Goal: Information Seeking & Learning: Learn about a topic

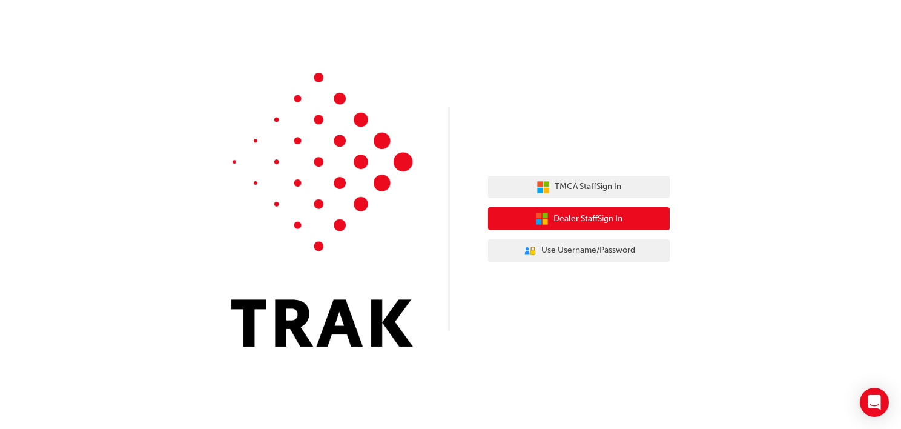
click at [569, 219] on span "Dealer Staff Sign In" at bounding box center [588, 219] width 69 height 14
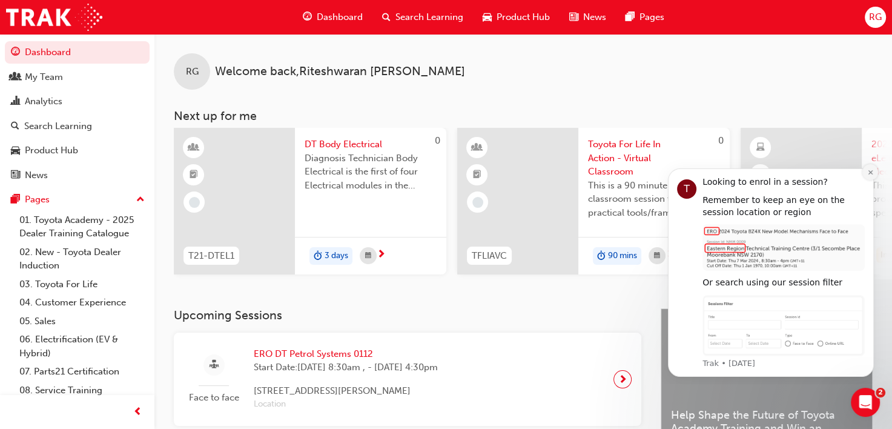
click at [870, 171] on icon "Dismiss notification" at bounding box center [870, 172] width 4 height 4
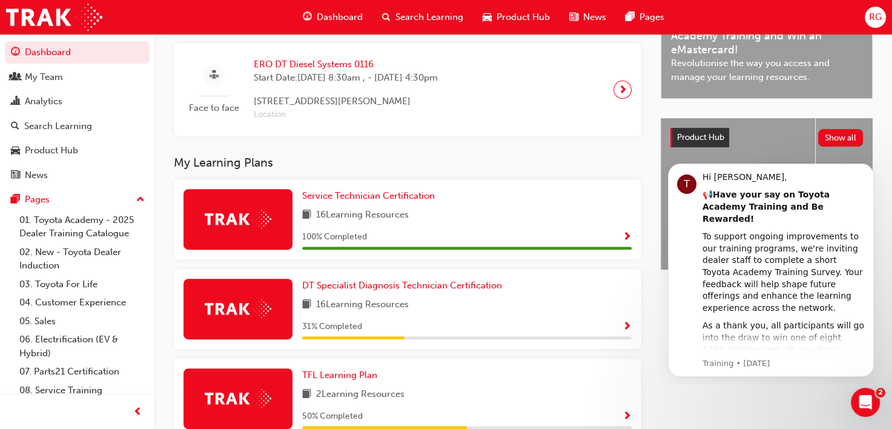
scroll to position [401, 0]
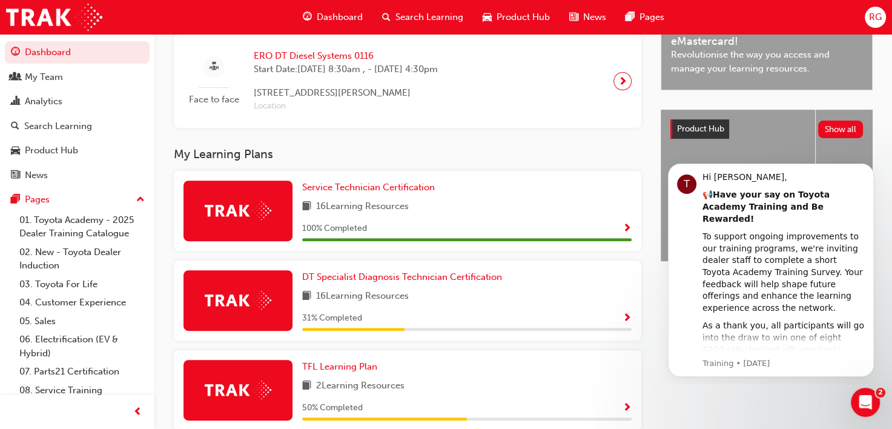
drag, startPoint x: 894, startPoint y: 138, endPoint x: 235, endPoint y: 124, distance: 659.1
click at [525, 279] on div "DT Specialist Diagnosis Technician Certification" at bounding box center [466, 277] width 329 height 14
click at [868, 398] on icon "Open Intercom Messenger" at bounding box center [864, 401] width 20 height 20
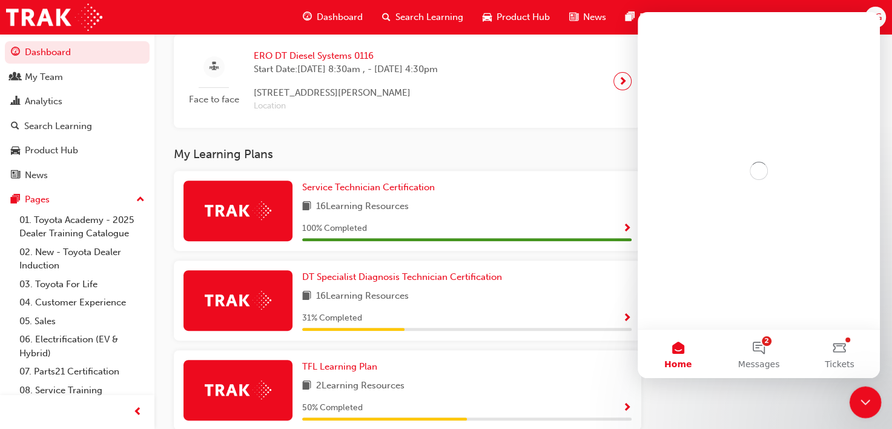
scroll to position [0, 0]
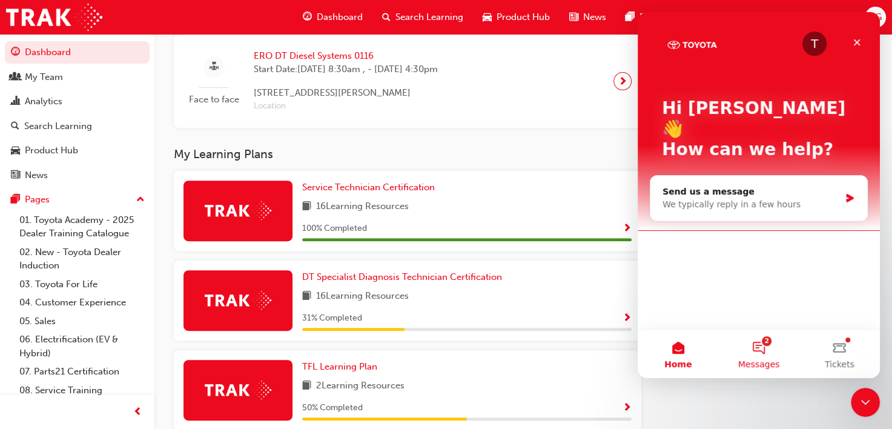
click at [750, 342] on button "2 Messages" at bounding box center [758, 353] width 81 height 48
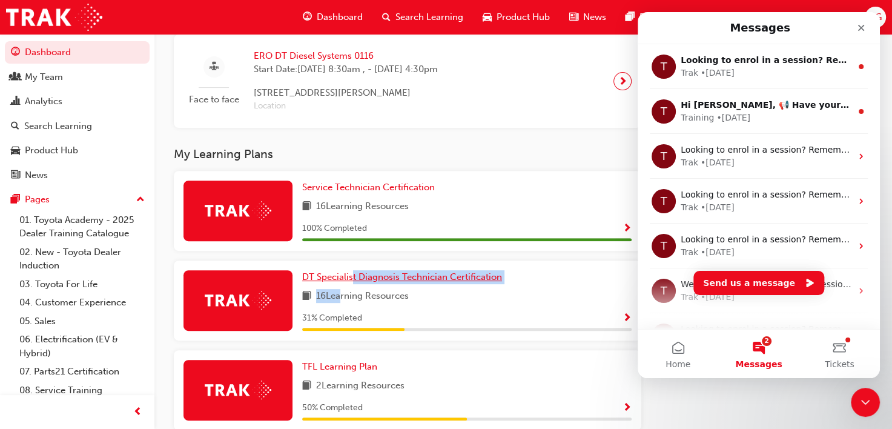
drag, startPoint x: 336, startPoint y: 290, endPoint x: 352, endPoint y: 279, distance: 19.5
click at [352, 279] on div "DT Specialist Diagnosis Technician Certification 16 Learning Resources 31 % Com…" at bounding box center [466, 300] width 329 height 61
click at [352, 279] on span "DT Specialist Diagnosis Technician Certification" at bounding box center [402, 276] width 200 height 11
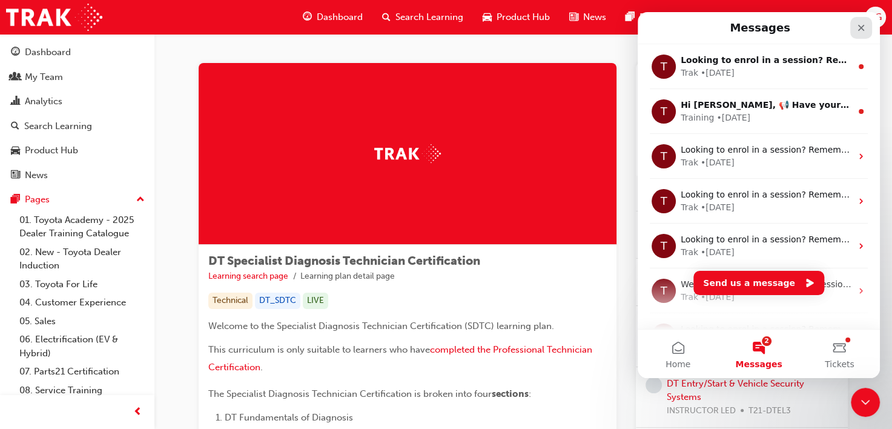
click at [856, 30] on icon "Close" at bounding box center [861, 28] width 10 height 10
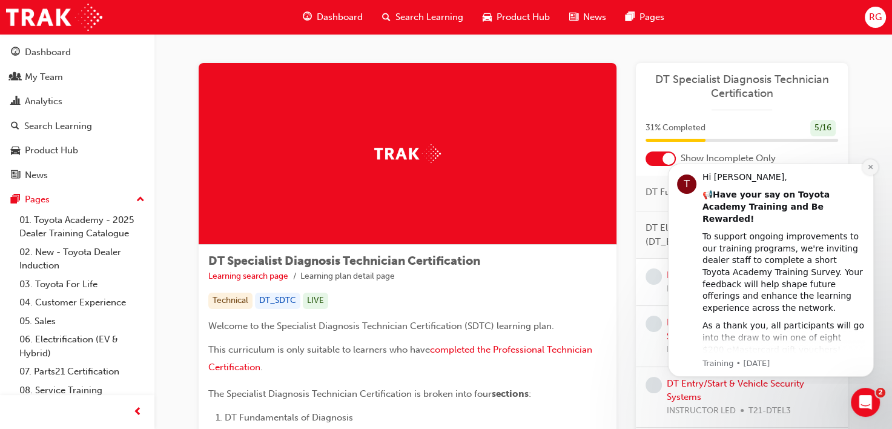
click at [868, 168] on icon "Dismiss notification" at bounding box center [870, 167] width 7 height 7
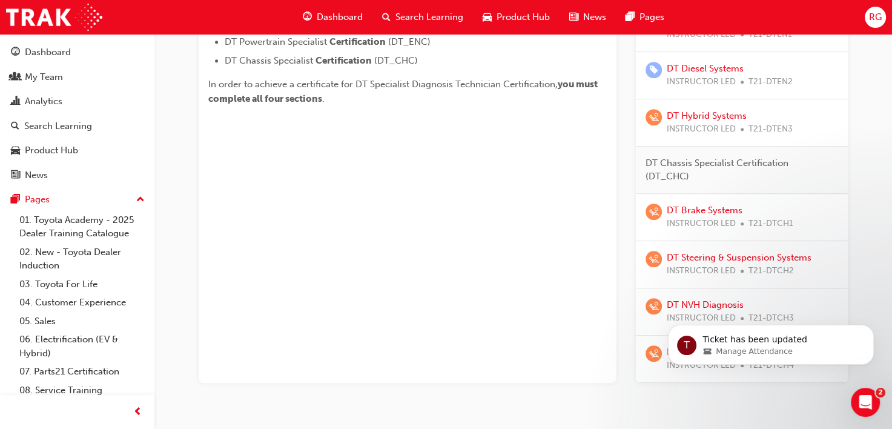
scroll to position [530, 0]
drag, startPoint x: 899, startPoint y: 247, endPoint x: 232, endPoint y: 64, distance: 692.0
click at [721, 71] on link "DT Diesel Systems" at bounding box center [705, 69] width 77 height 11
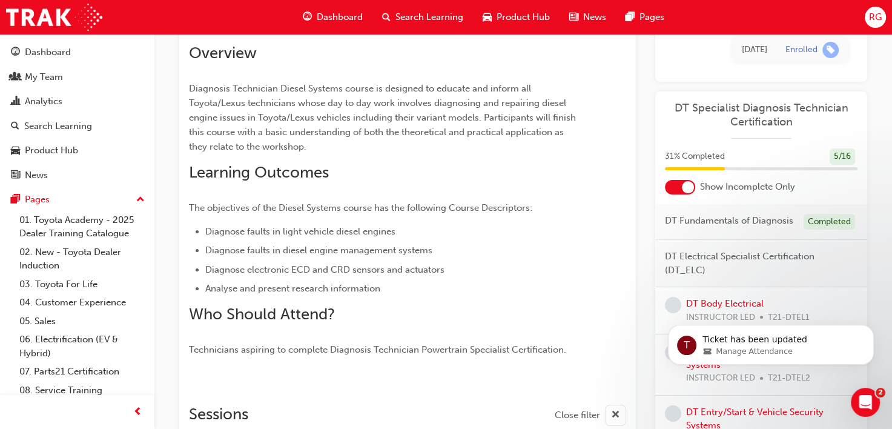
scroll to position [117, 0]
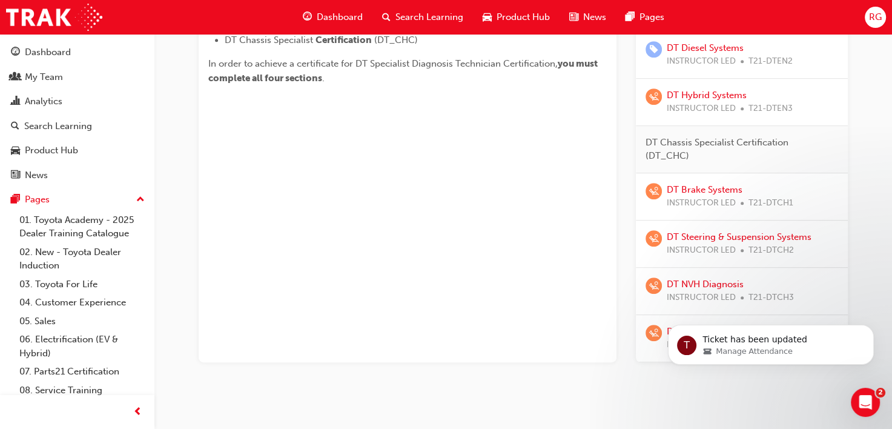
scroll to position [553, 0]
click at [753, 233] on link "DT Steering & Suspension Systems" at bounding box center [739, 235] width 145 height 11
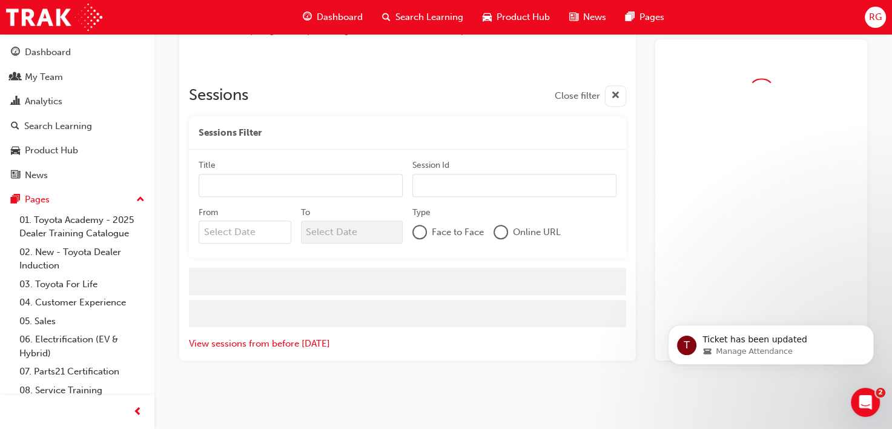
scroll to position [553, 0]
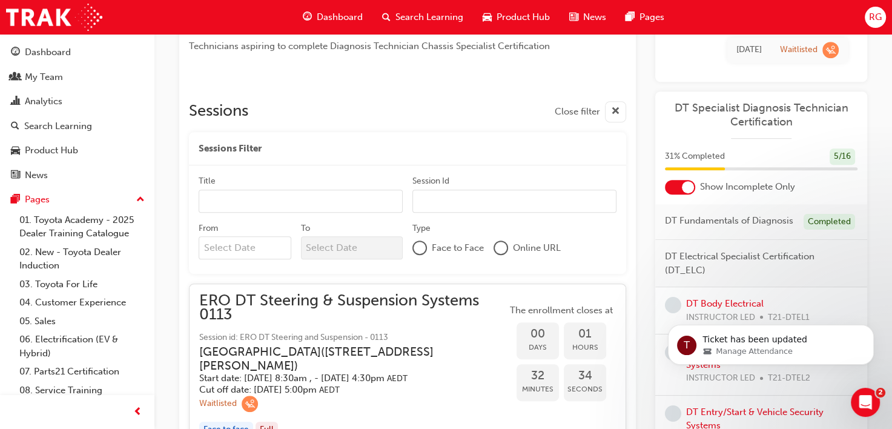
click at [871, 16] on span "RG" at bounding box center [875, 17] width 13 height 14
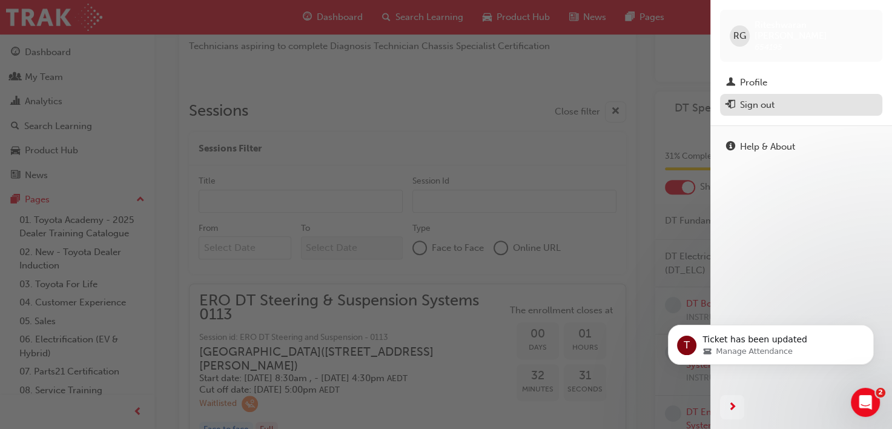
click at [774, 98] on div "Sign out" at bounding box center [757, 105] width 35 height 14
